Goal: Communication & Community: Participate in discussion

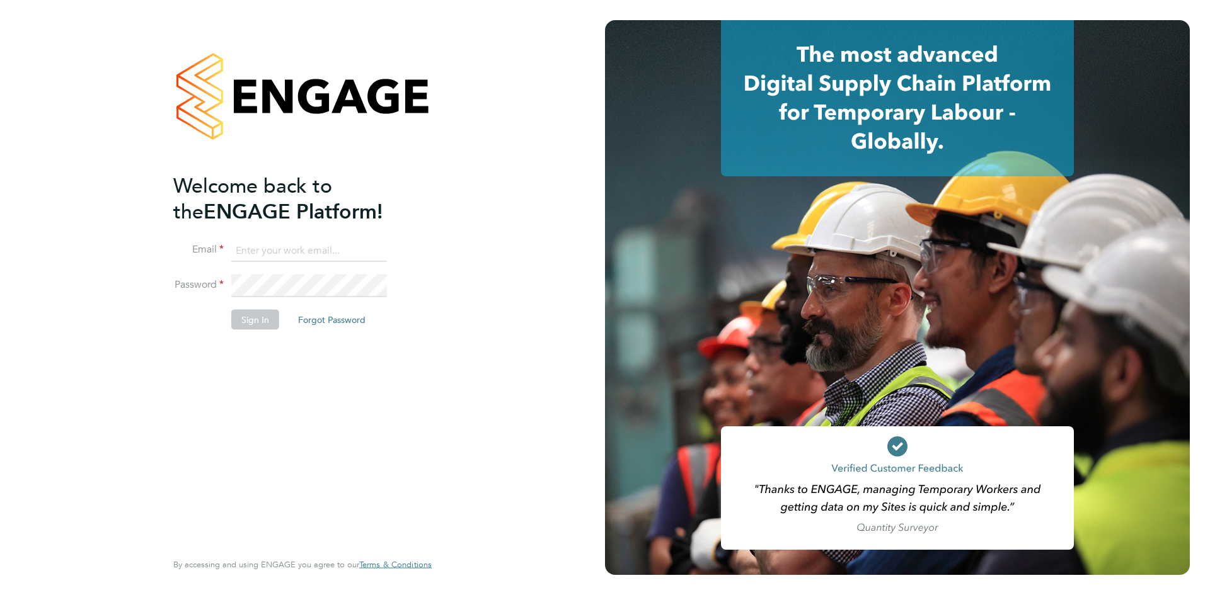
type input "[EMAIL_ADDRESS][PERSON_NAME][PERSON_NAME][DOMAIN_NAME]"
click at [493, 231] on div "Welcome back to the ENGAGE Platform! Email [EMAIL_ADDRESS][PERSON_NAME][PERSON_…" at bounding box center [302, 297] width 605 height 595
click at [247, 324] on button "Sign In" at bounding box center [255, 319] width 48 height 20
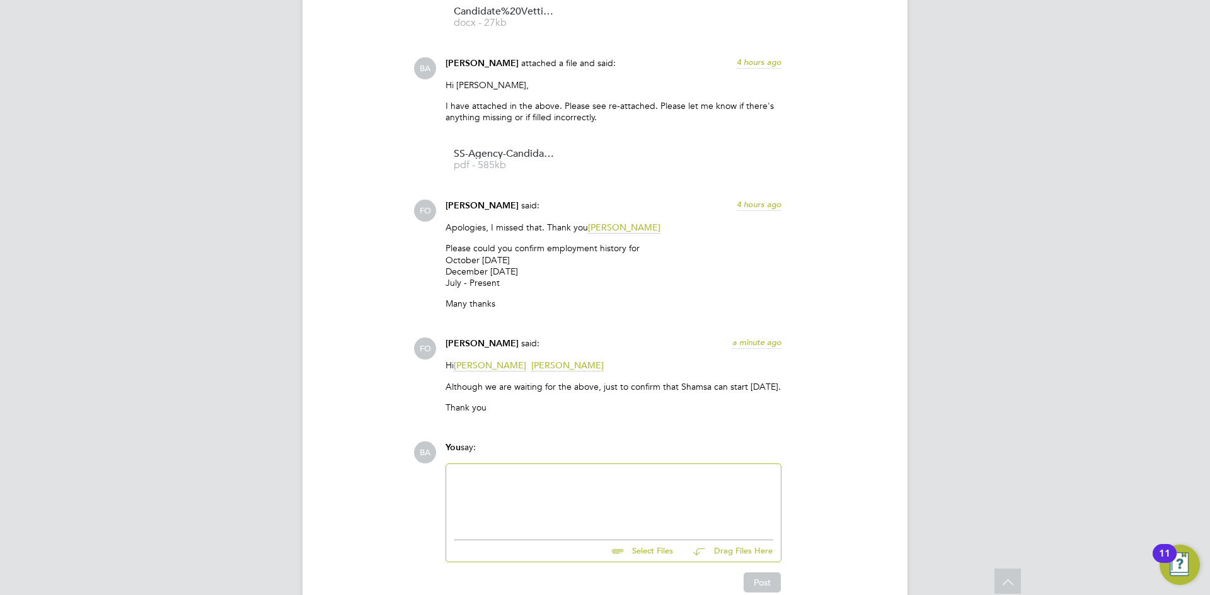
click at [558, 489] on div at bounding box center [613, 499] width 319 height 54
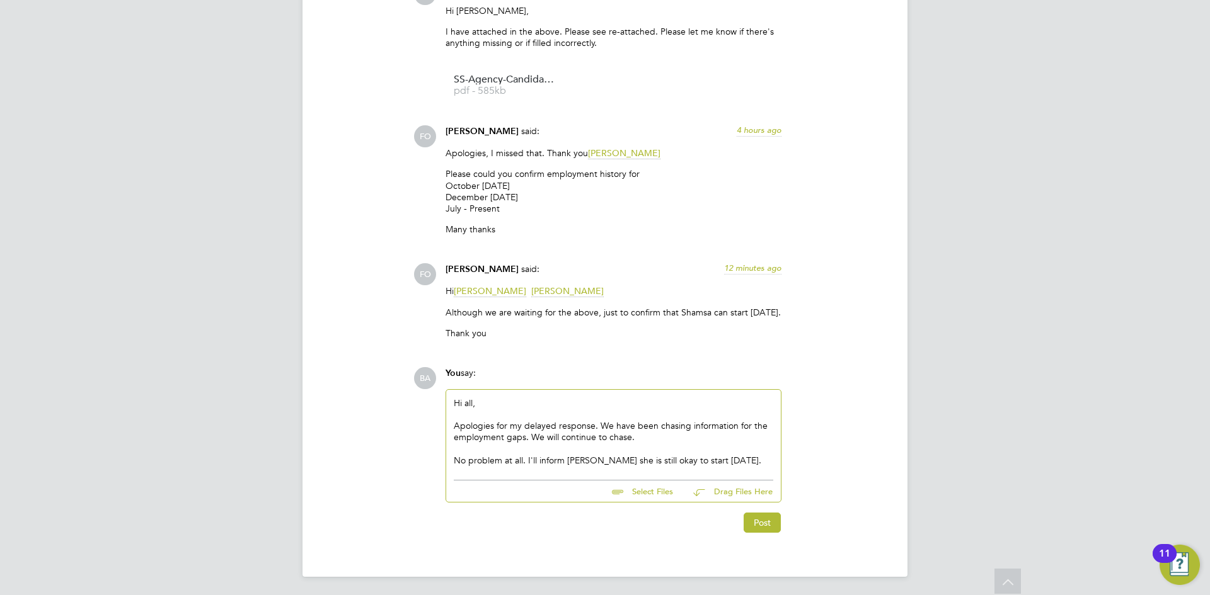
scroll to position [1819, 0]
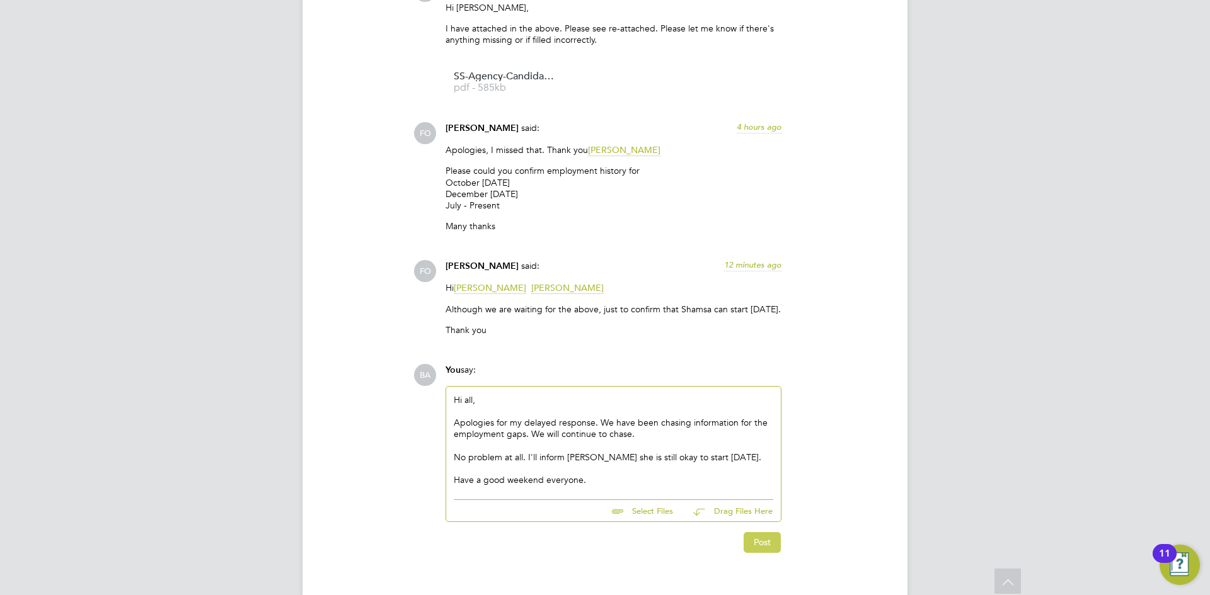
click at [760, 544] on button "Post" at bounding box center [761, 542] width 37 height 20
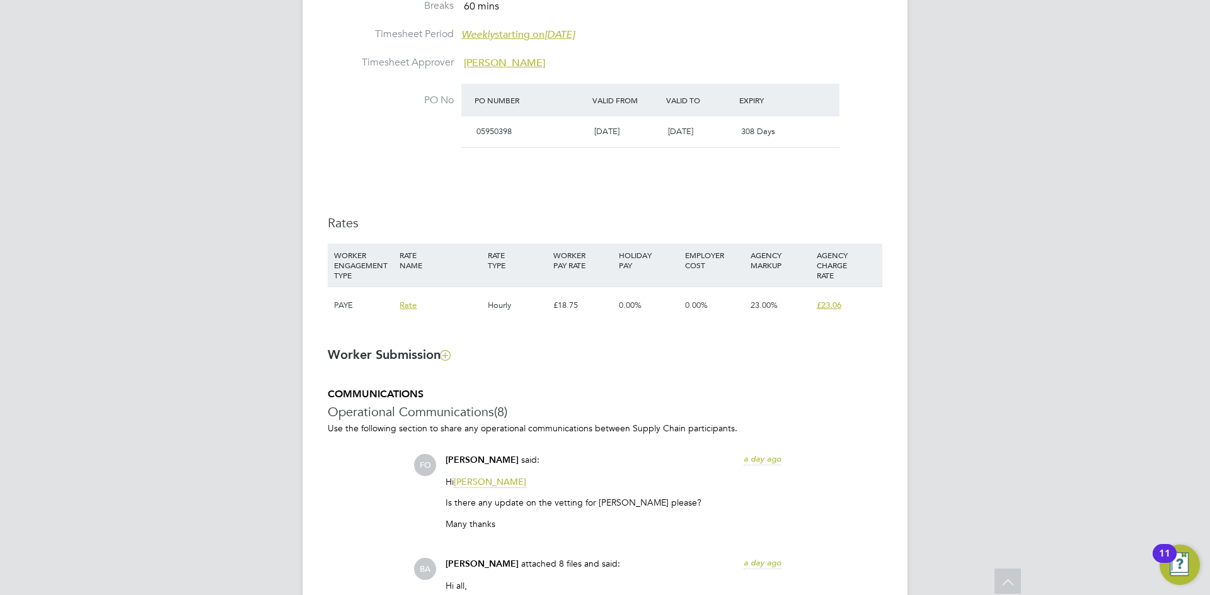
scroll to position [784, 0]
